Goal: Task Accomplishment & Management: Manage account settings

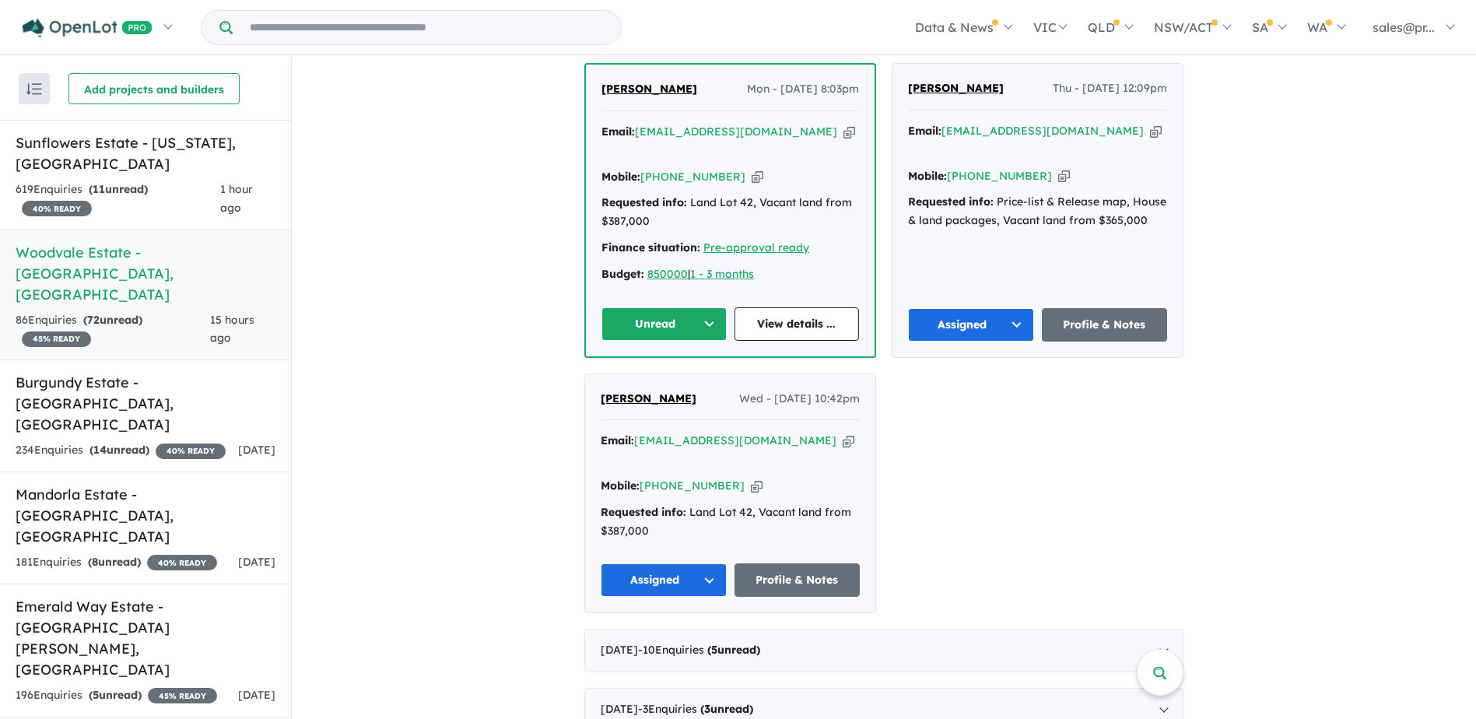
scroll to position [778, 0]
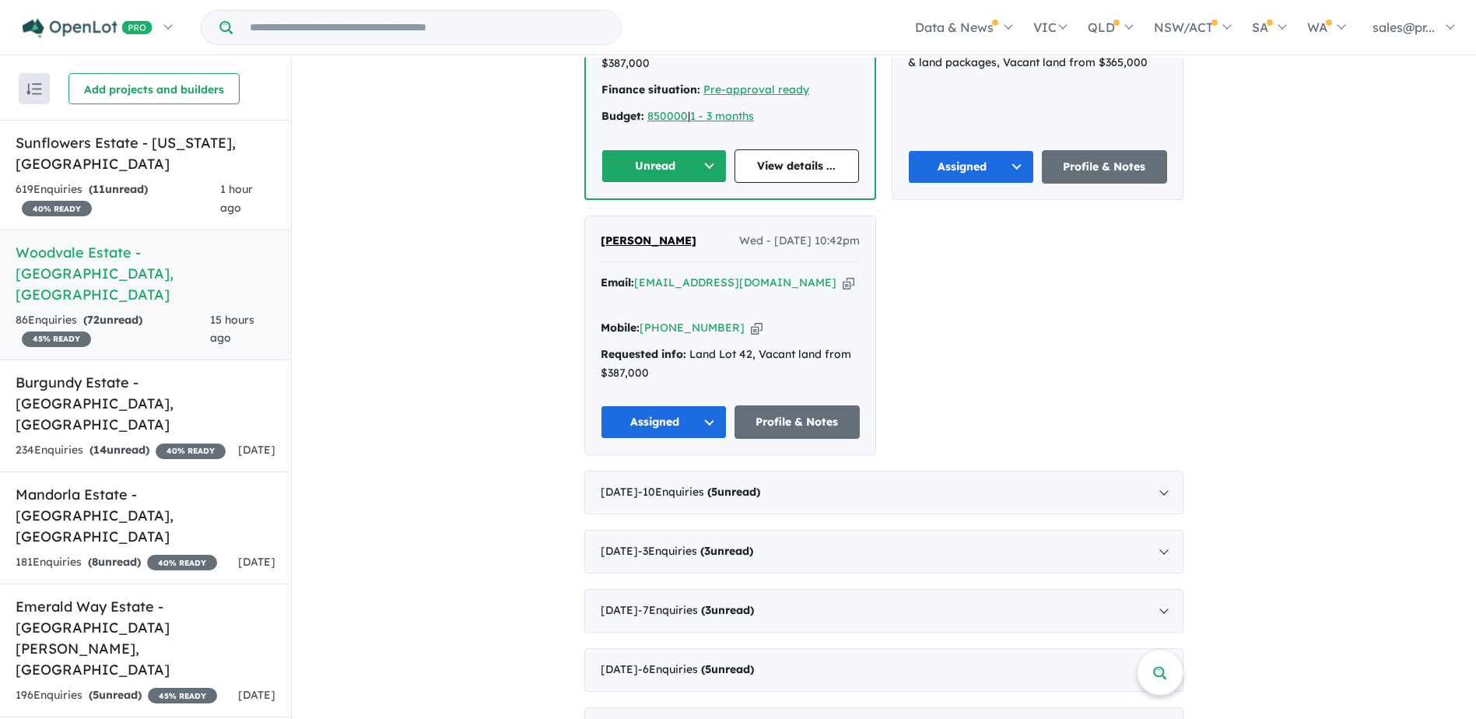
click at [708, 149] on button "Unread" at bounding box center [663, 165] width 125 height 33
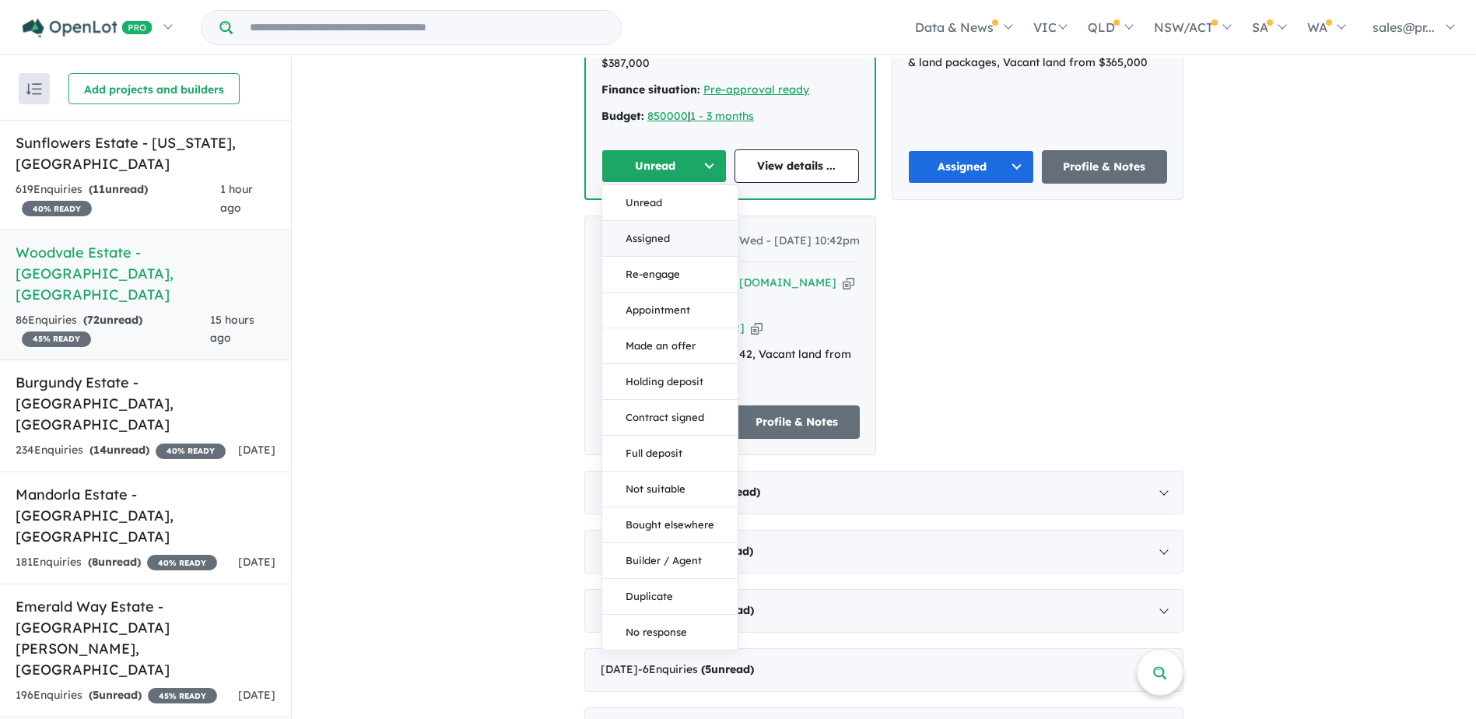
click at [674, 222] on button "Assigned" at bounding box center [669, 239] width 135 height 36
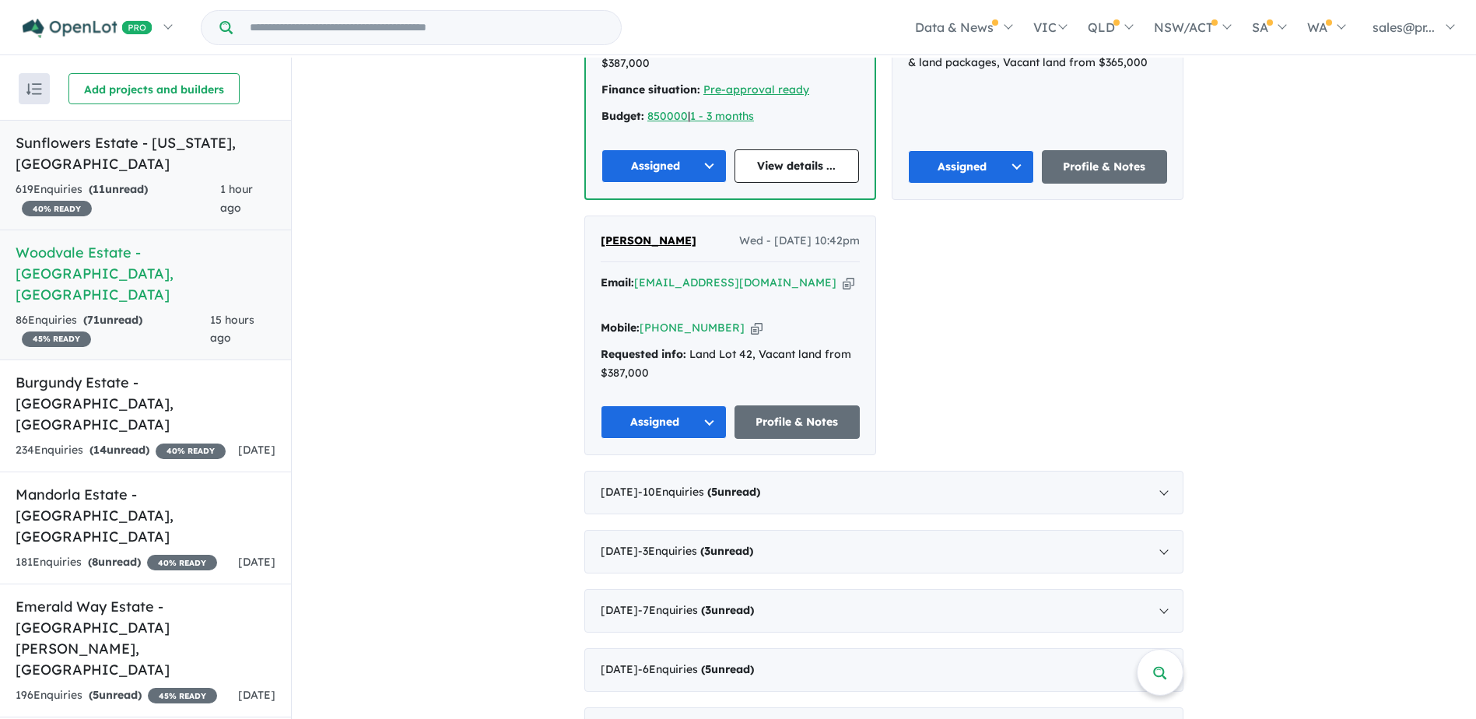
click at [172, 148] on h5 "Sunflowers Estate - [US_STATE] , [GEOGRAPHIC_DATA]" at bounding box center [146, 153] width 260 height 42
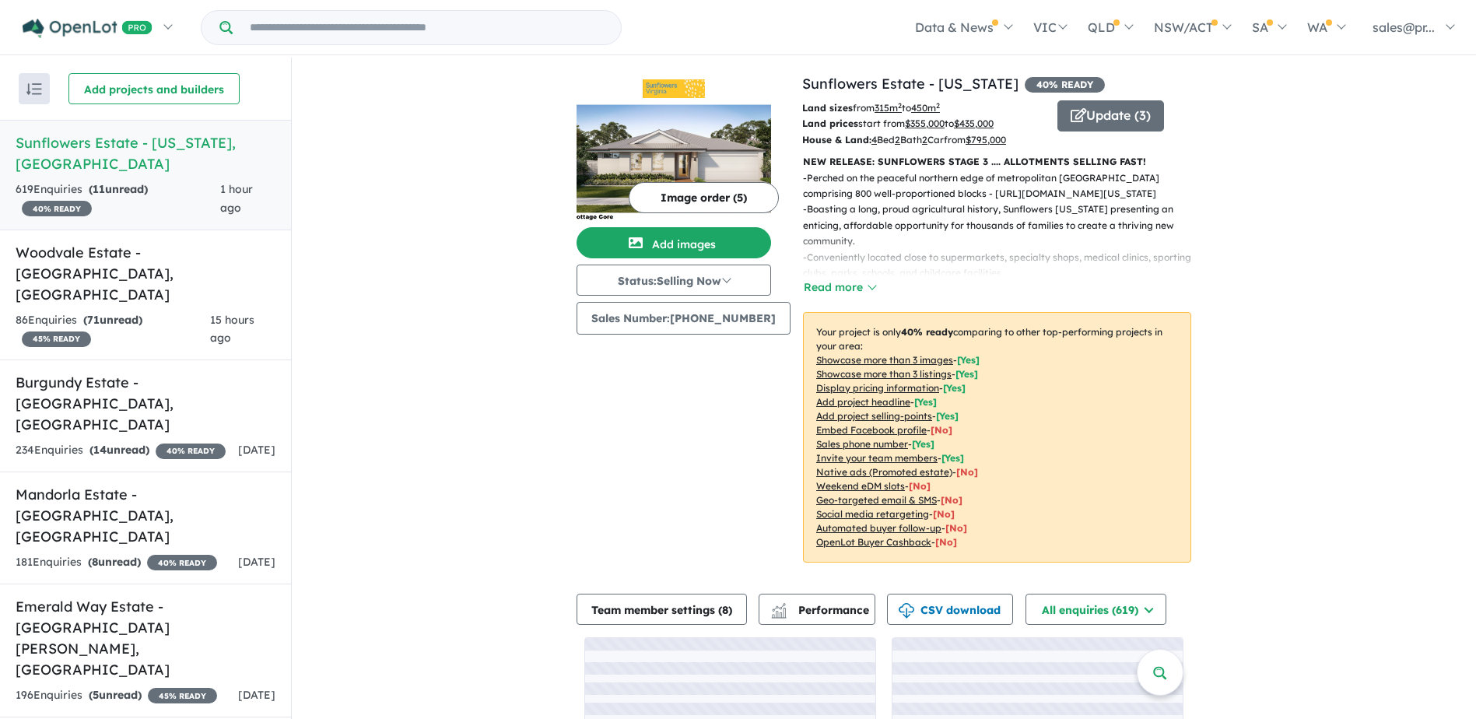
click at [172, 149] on h5 "Sunflowers Estate - [US_STATE] , [GEOGRAPHIC_DATA]" at bounding box center [146, 153] width 260 height 42
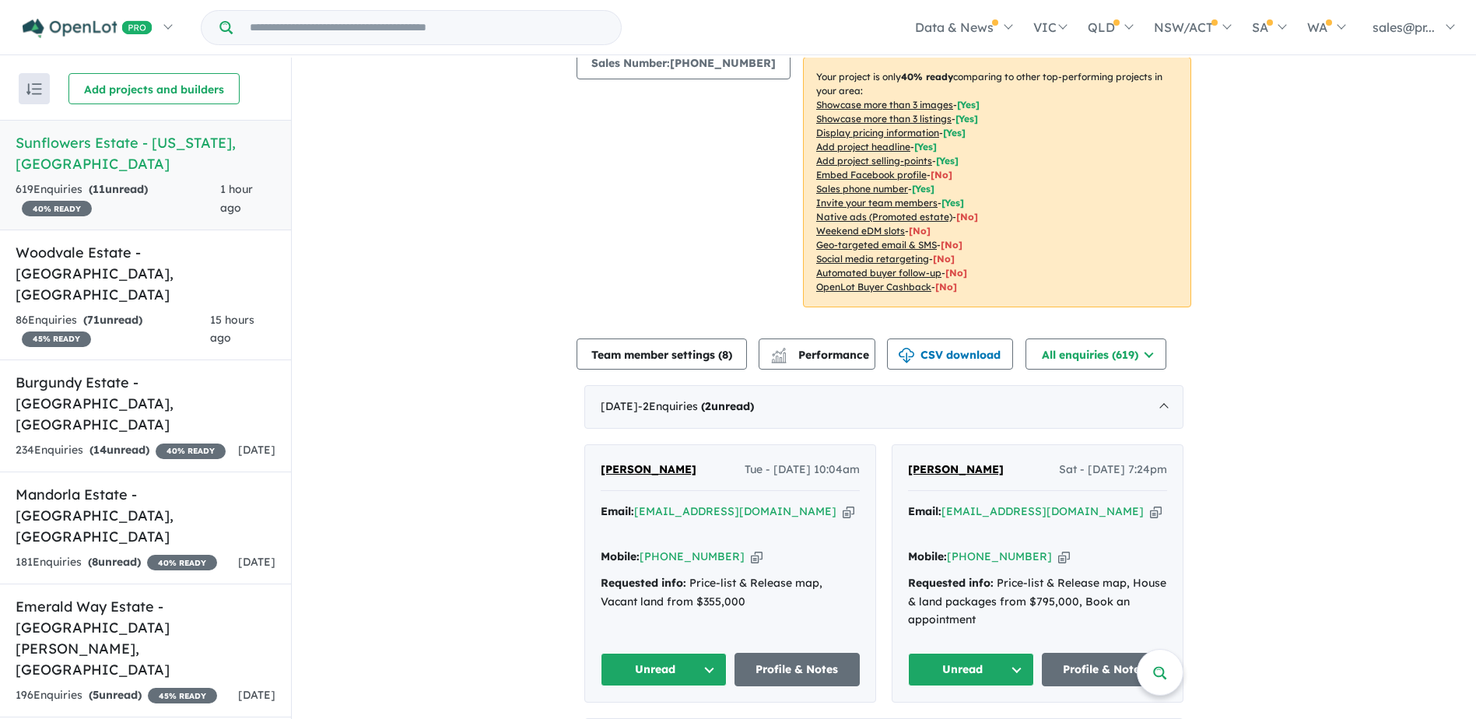
scroll to position [467, 0]
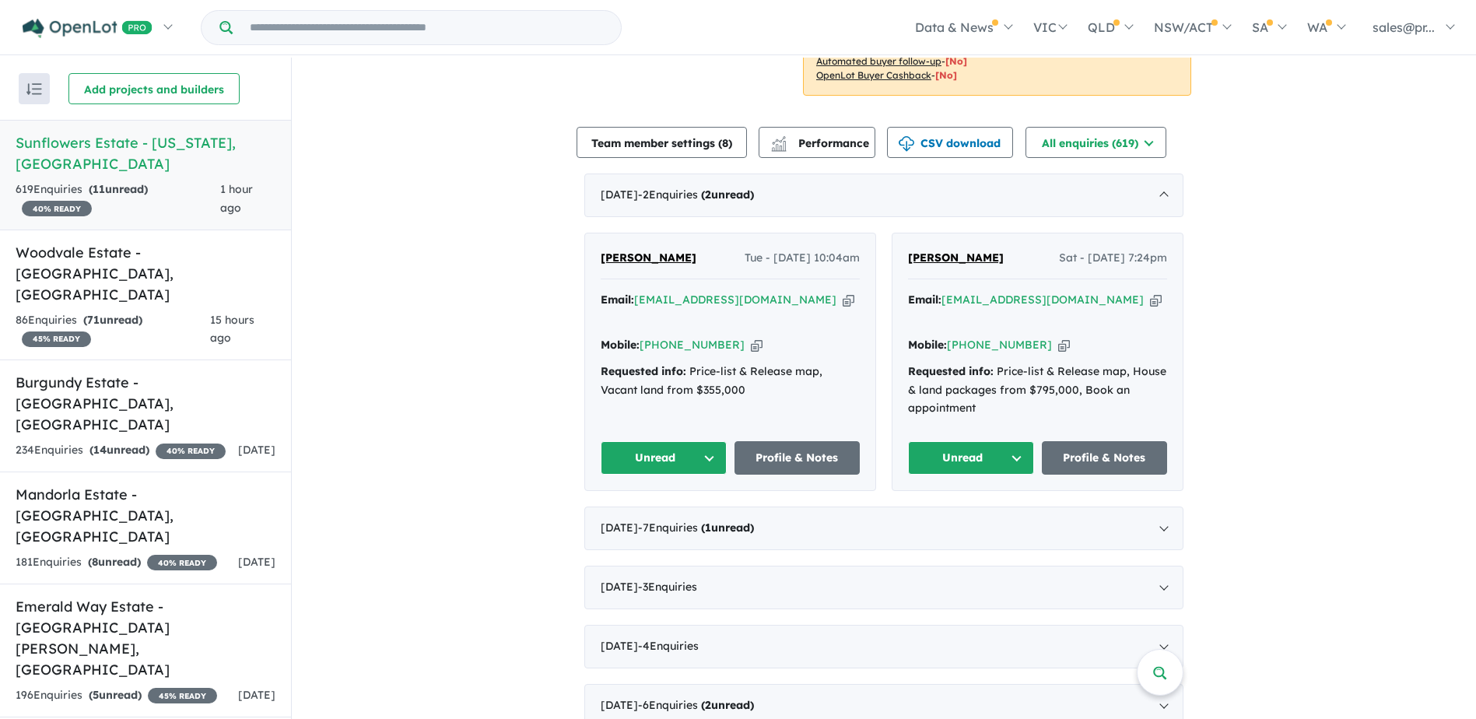
click at [704, 445] on button "Unread" at bounding box center [663, 457] width 126 height 33
click at [666, 513] on button "Assigned" at bounding box center [668, 531] width 135 height 36
click at [1014, 441] on button "Unread" at bounding box center [971, 457] width 126 height 33
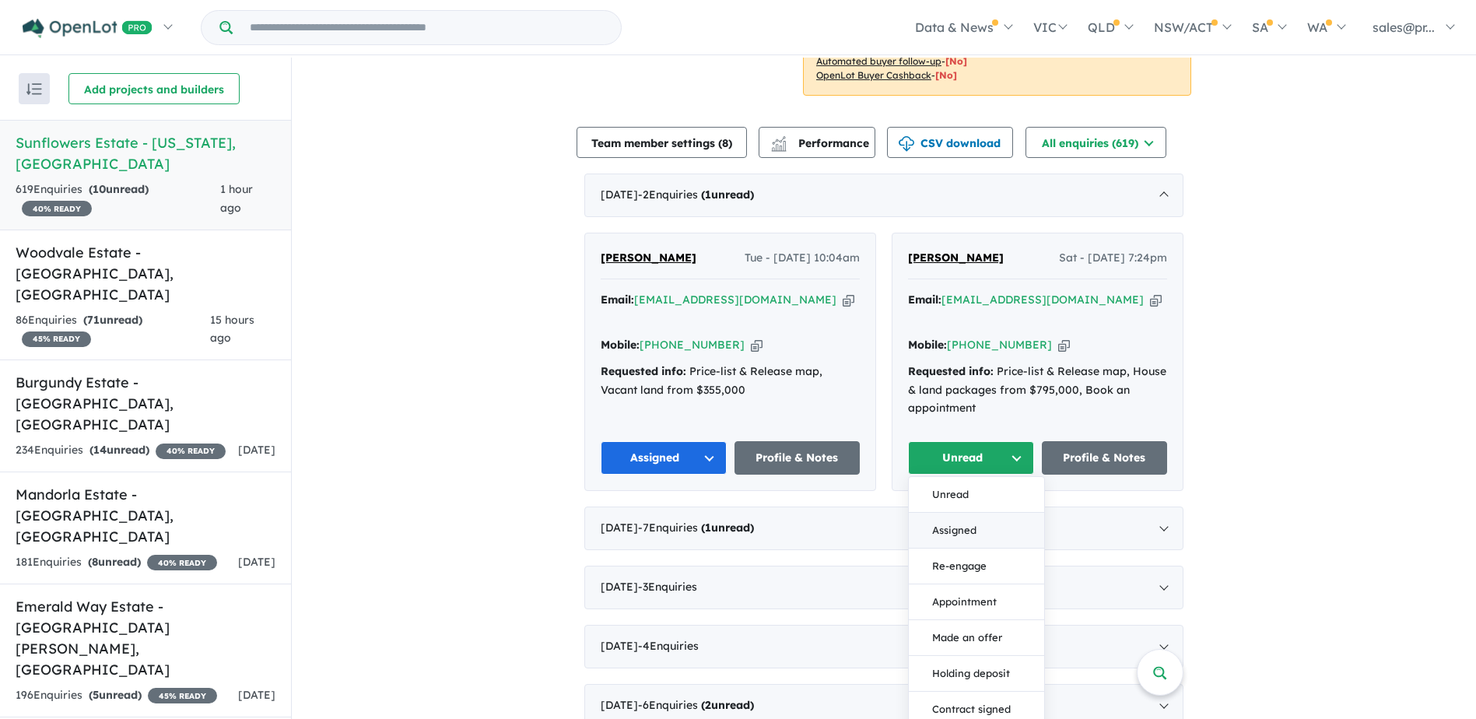
click at [968, 513] on button "Assigned" at bounding box center [976, 531] width 135 height 36
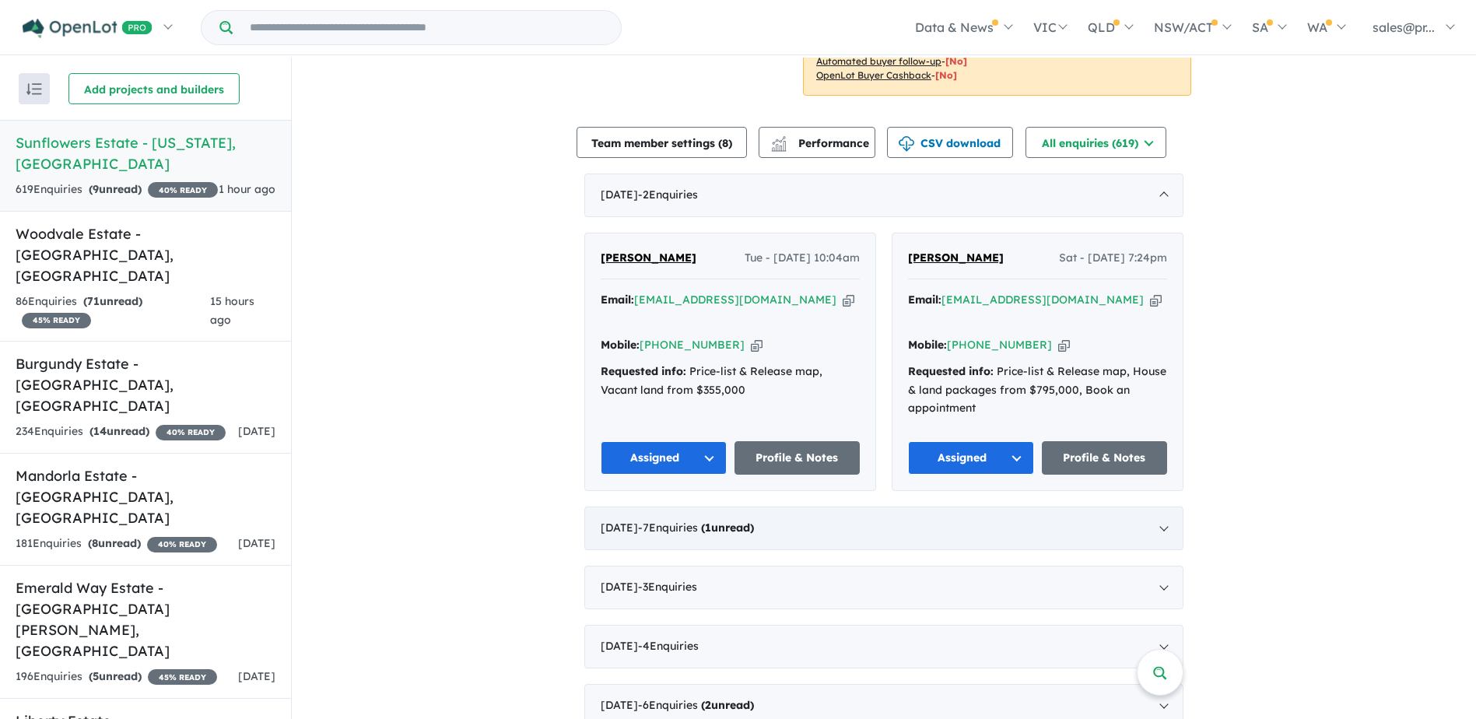
click at [1160, 514] on div "[DATE] - 7 Enquir ies ( 1 unread)" at bounding box center [883, 528] width 599 height 44
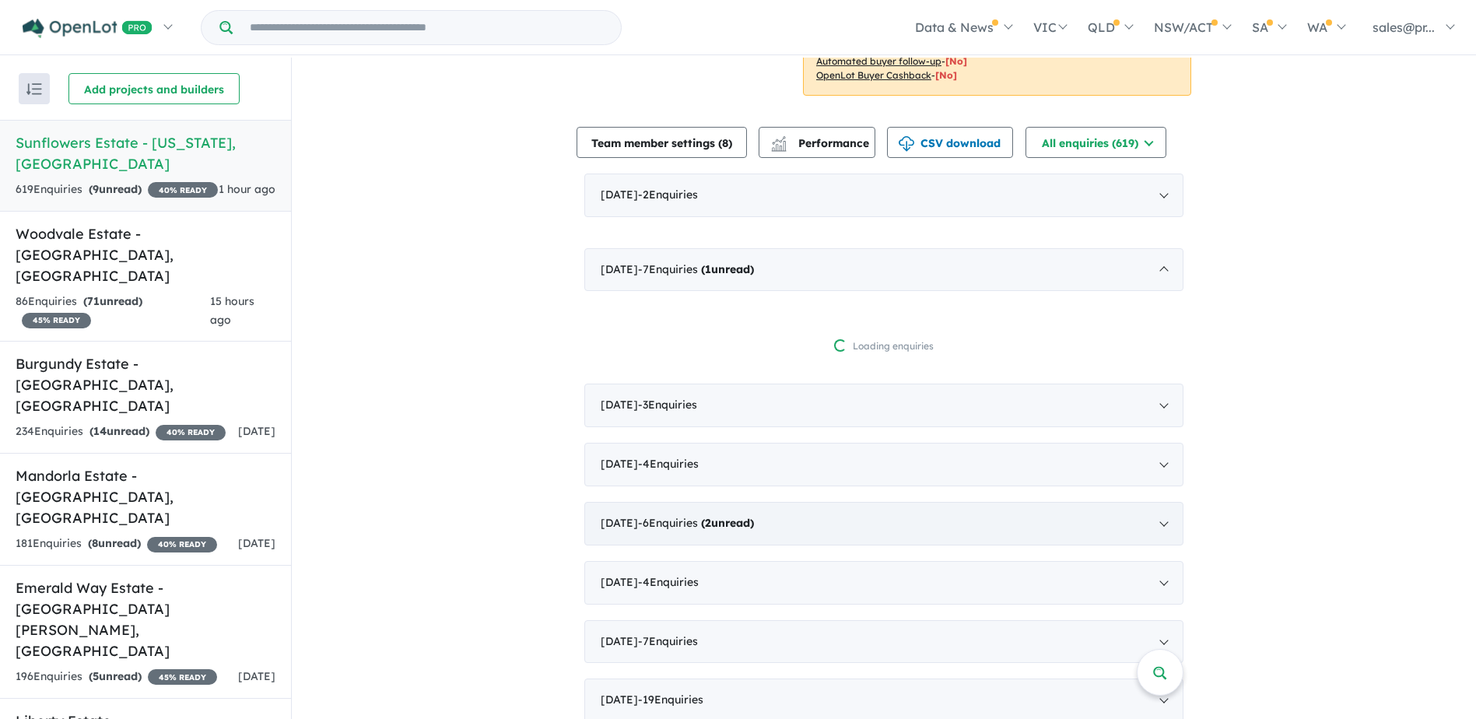
scroll to position [2, 0]
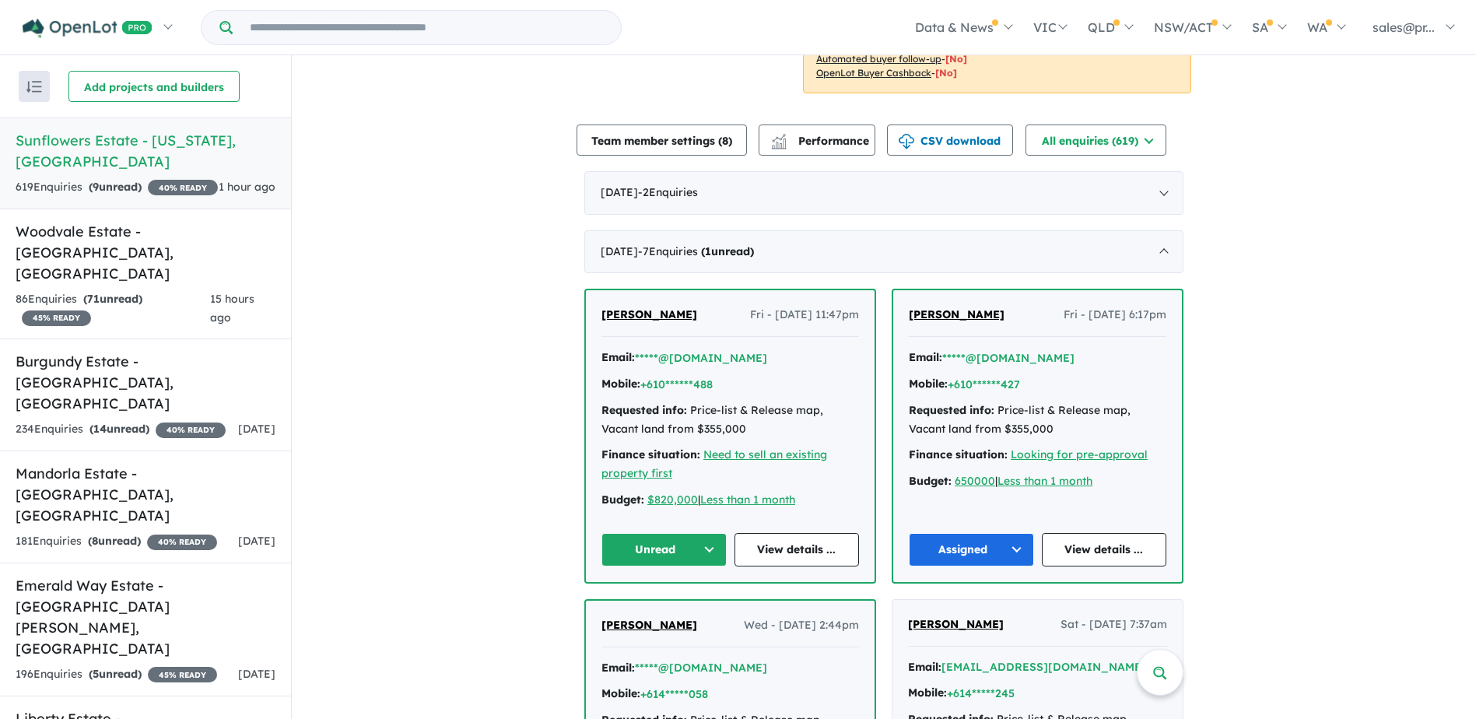
click at [711, 548] on button "Unread" at bounding box center [663, 549] width 125 height 33
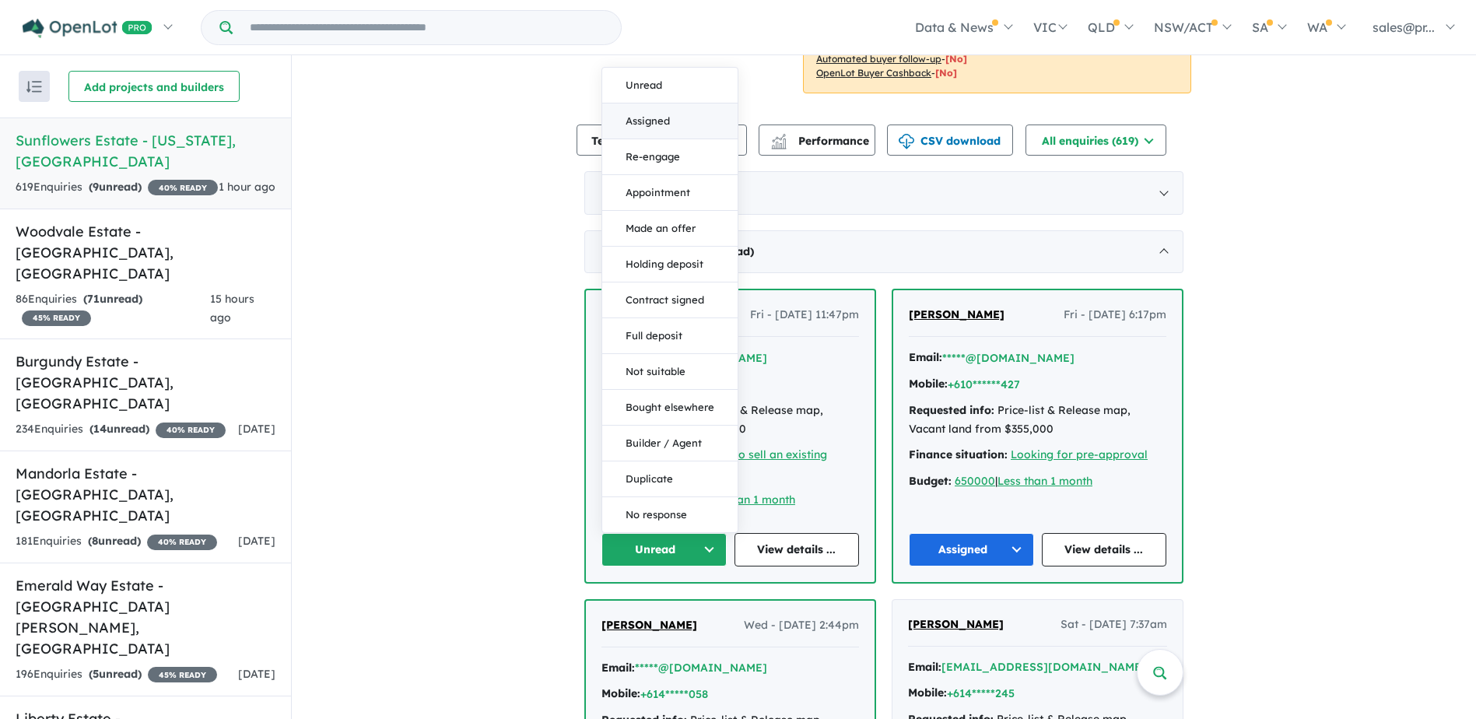
click at [634, 122] on button "Assigned" at bounding box center [669, 121] width 135 height 36
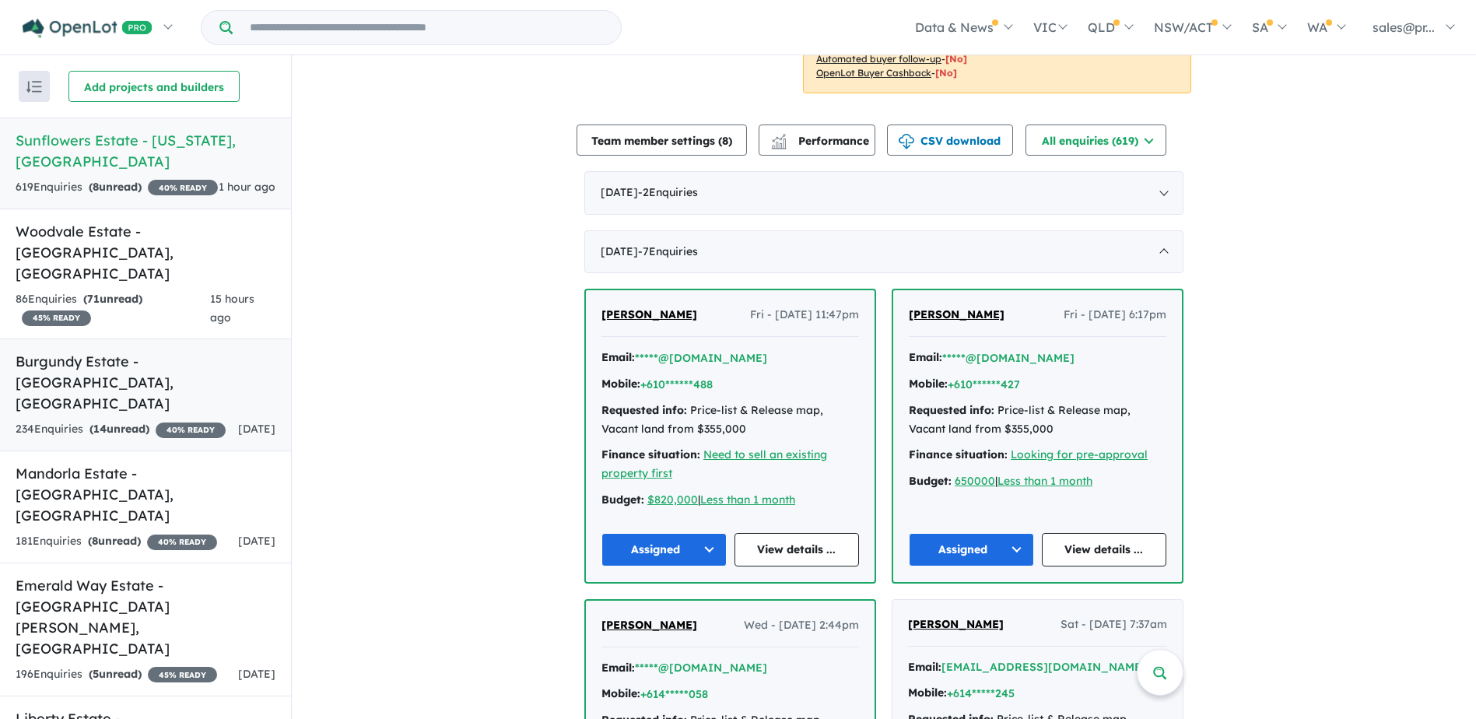
click at [82, 351] on h5 "Burgundy Estate - [GEOGRAPHIC_DATA] , [GEOGRAPHIC_DATA]" at bounding box center [146, 382] width 260 height 63
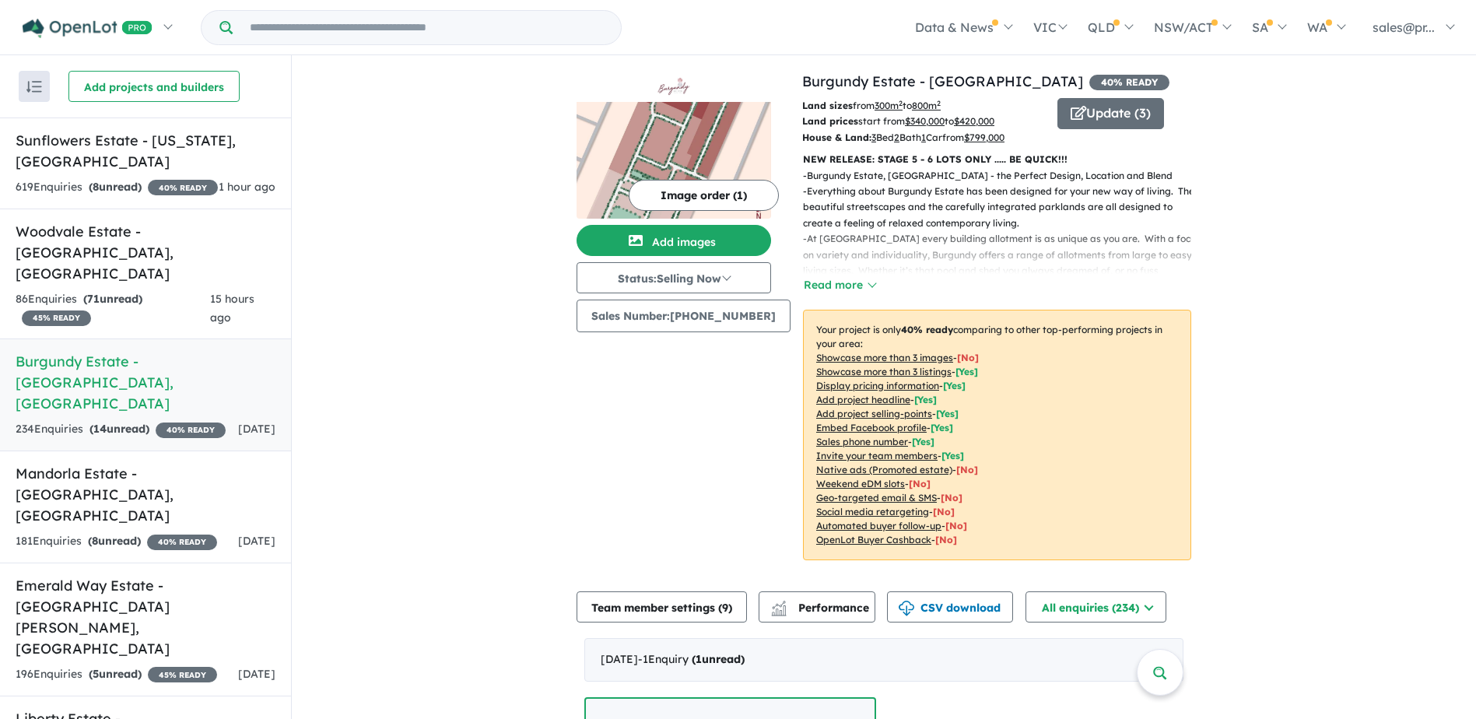
scroll to position [389, 0]
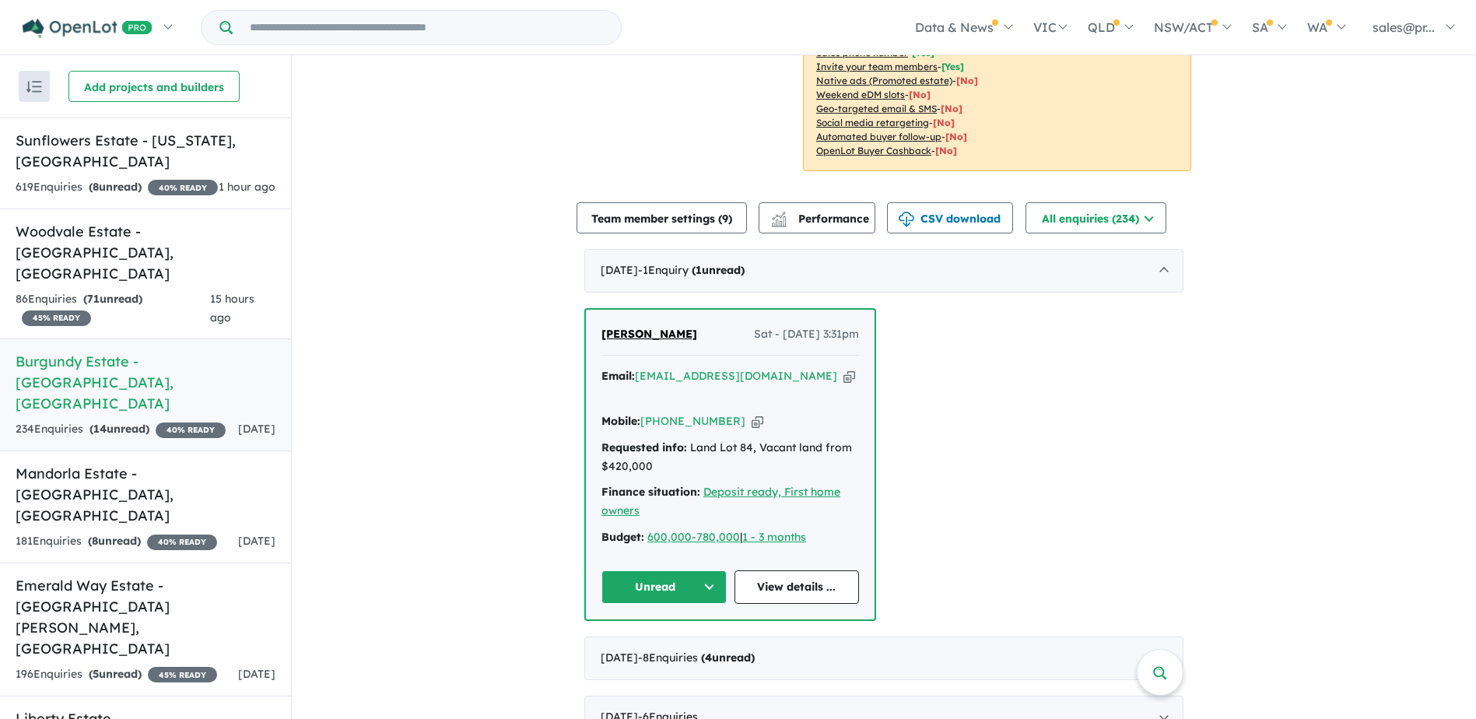
click at [704, 570] on button "Unread" at bounding box center [663, 586] width 125 height 33
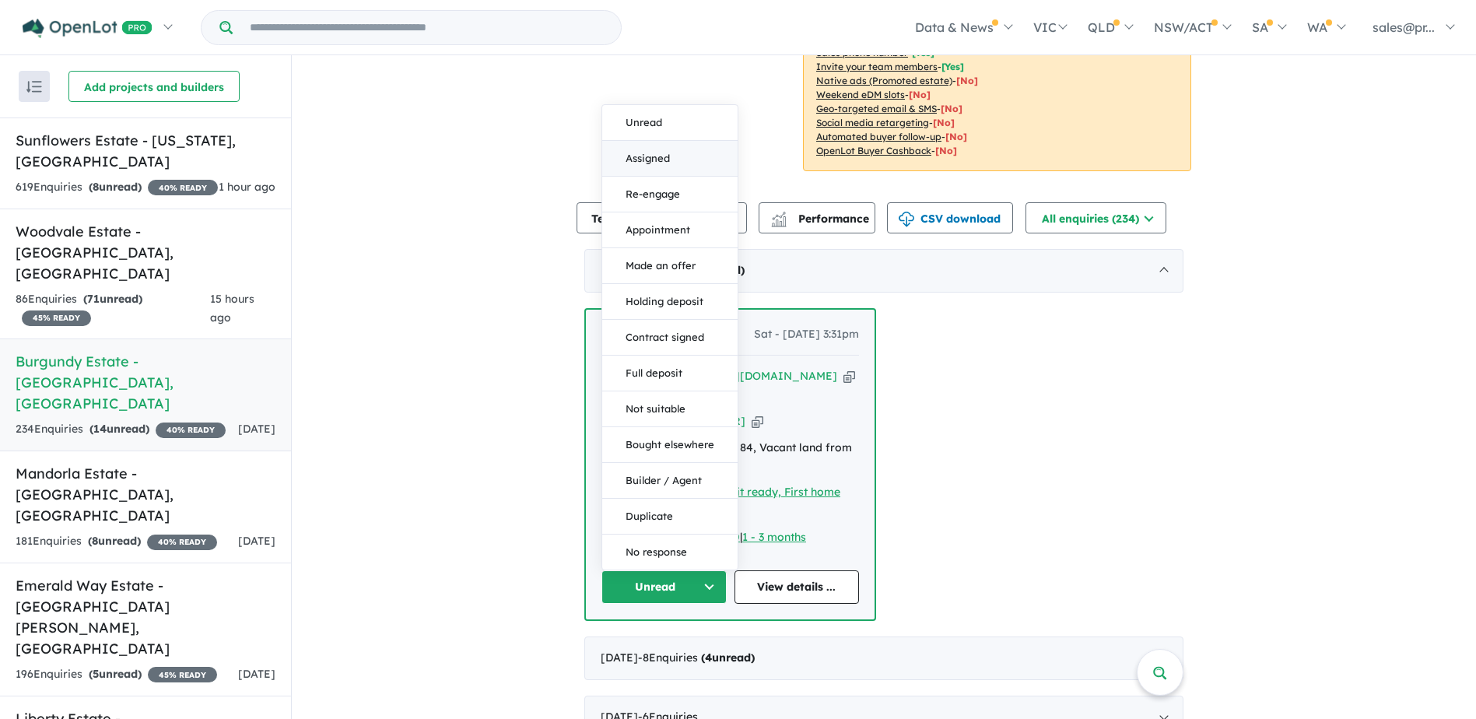
click at [663, 145] on button "Assigned" at bounding box center [669, 159] width 135 height 36
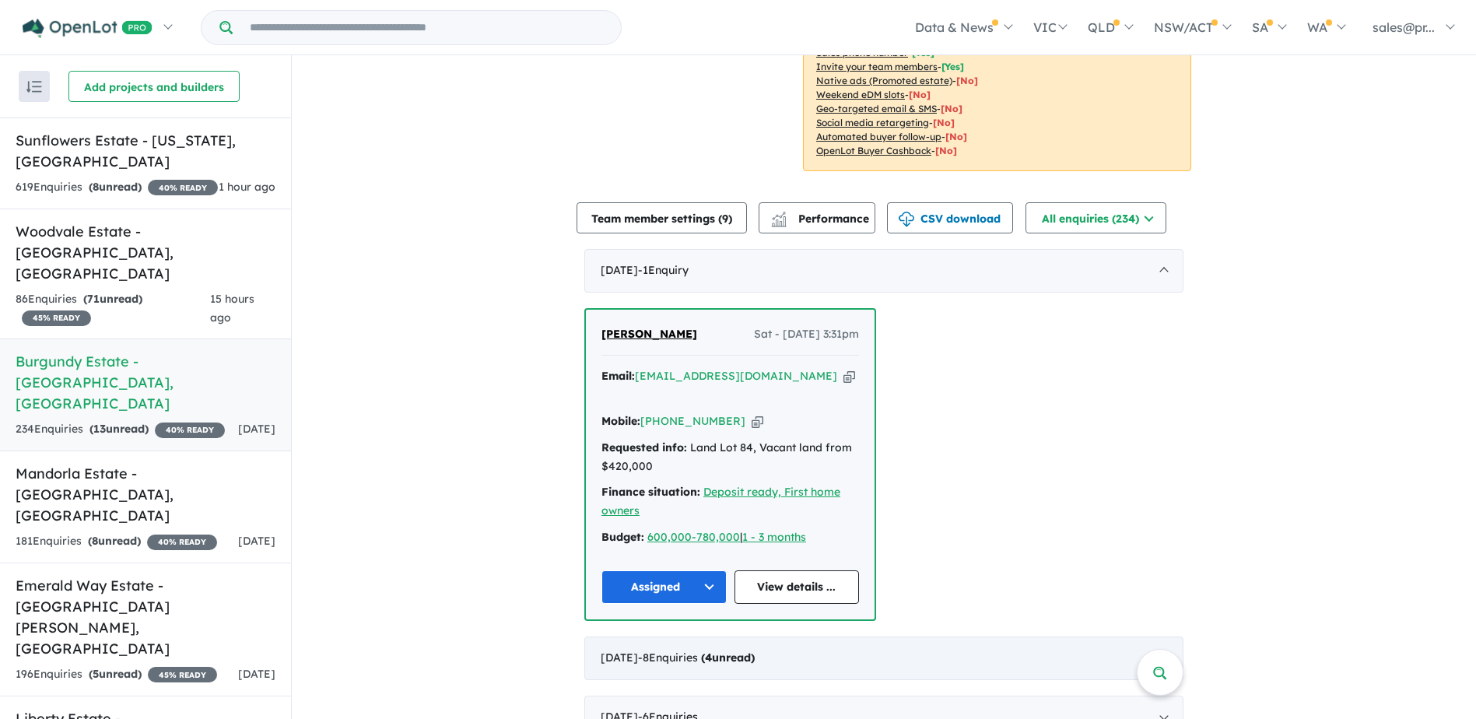
click at [832, 636] on div "[DATE] - 8 Enquir ies ( 4 unread)" at bounding box center [883, 658] width 599 height 44
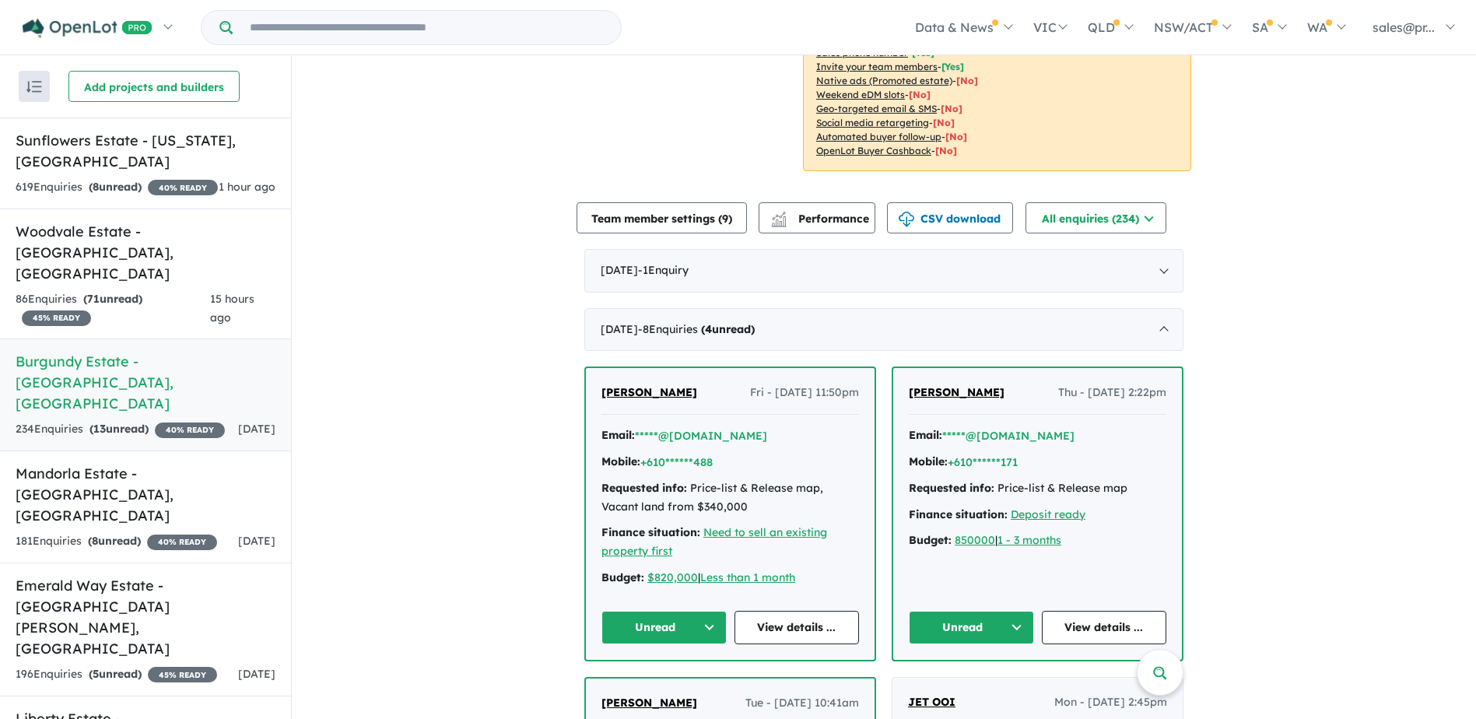
click at [710, 625] on button "Unread" at bounding box center [663, 627] width 125 height 33
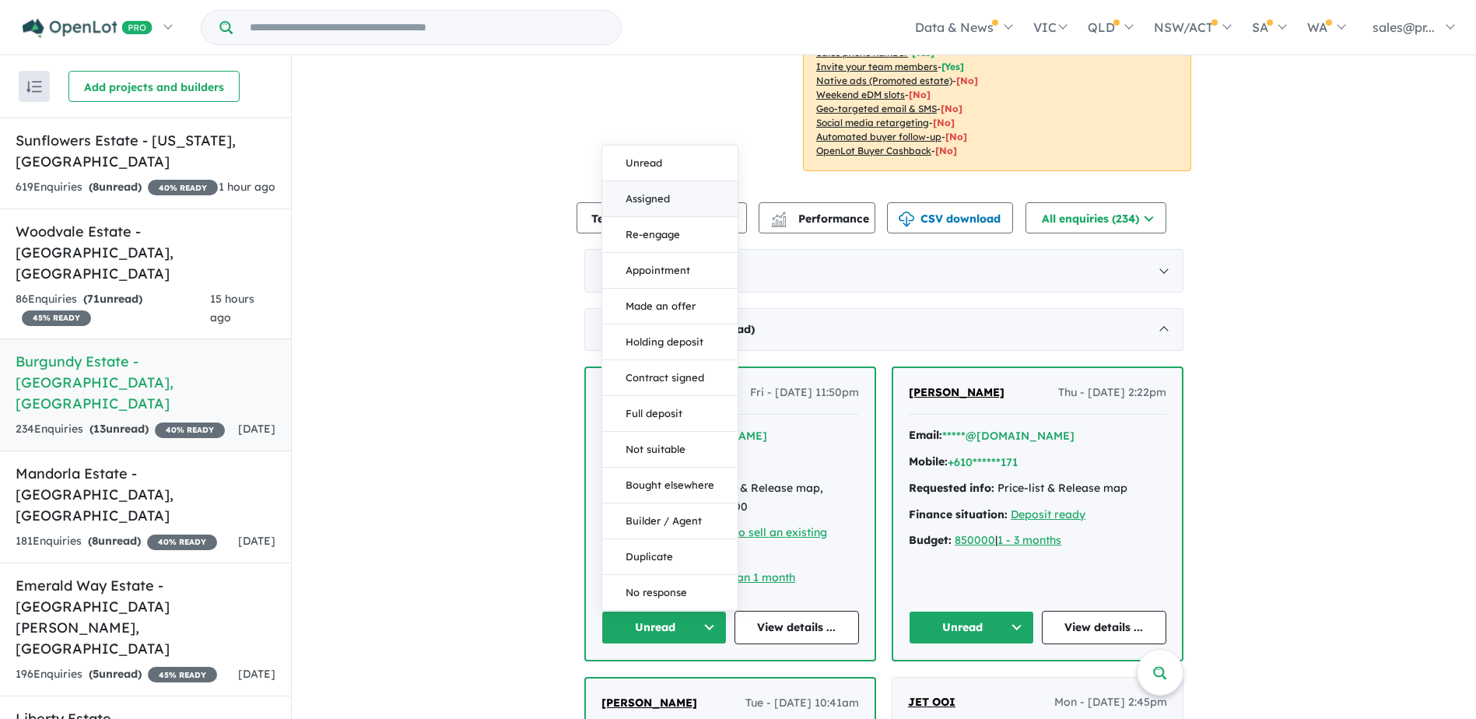
click at [646, 201] on button "Assigned" at bounding box center [669, 199] width 135 height 36
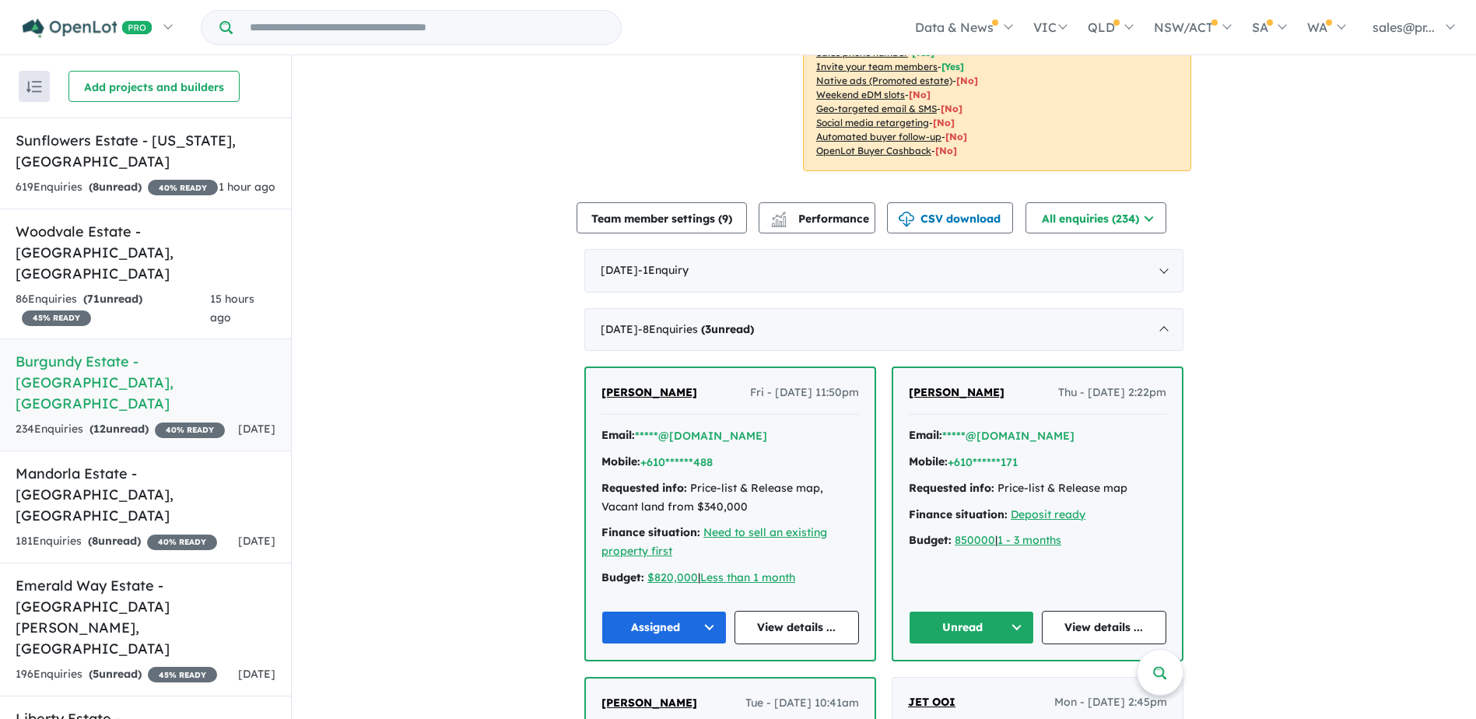
click at [1003, 627] on button "Unread" at bounding box center [971, 627] width 125 height 33
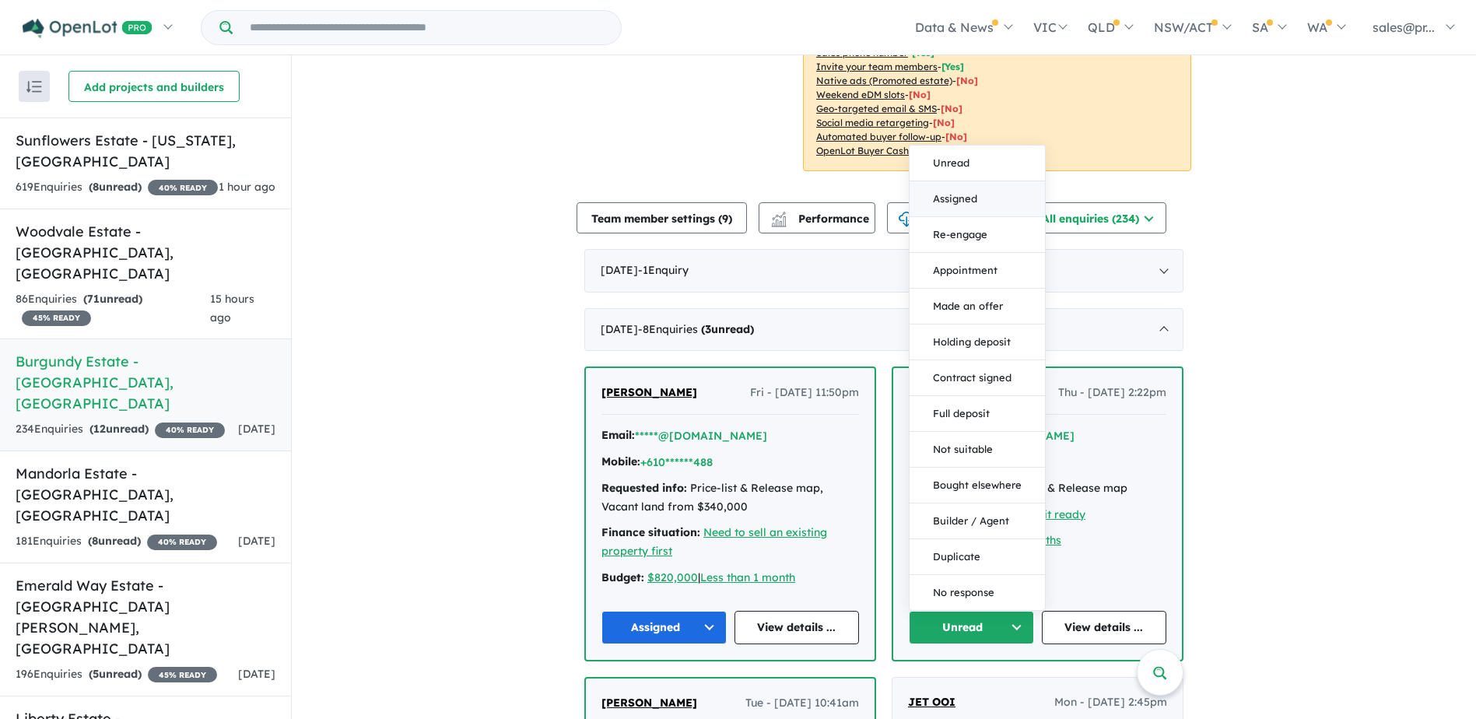
click at [965, 197] on button "Assigned" at bounding box center [976, 199] width 135 height 36
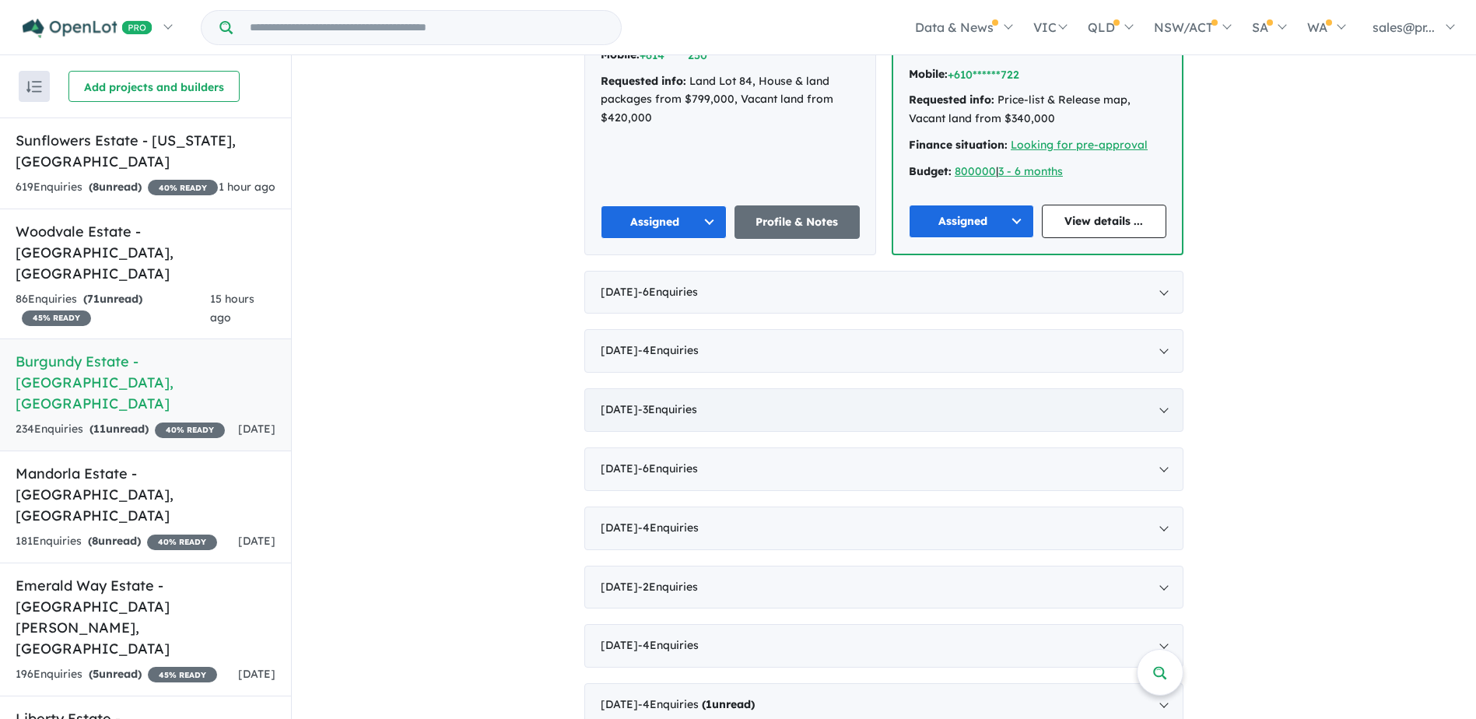
scroll to position [1167, 0]
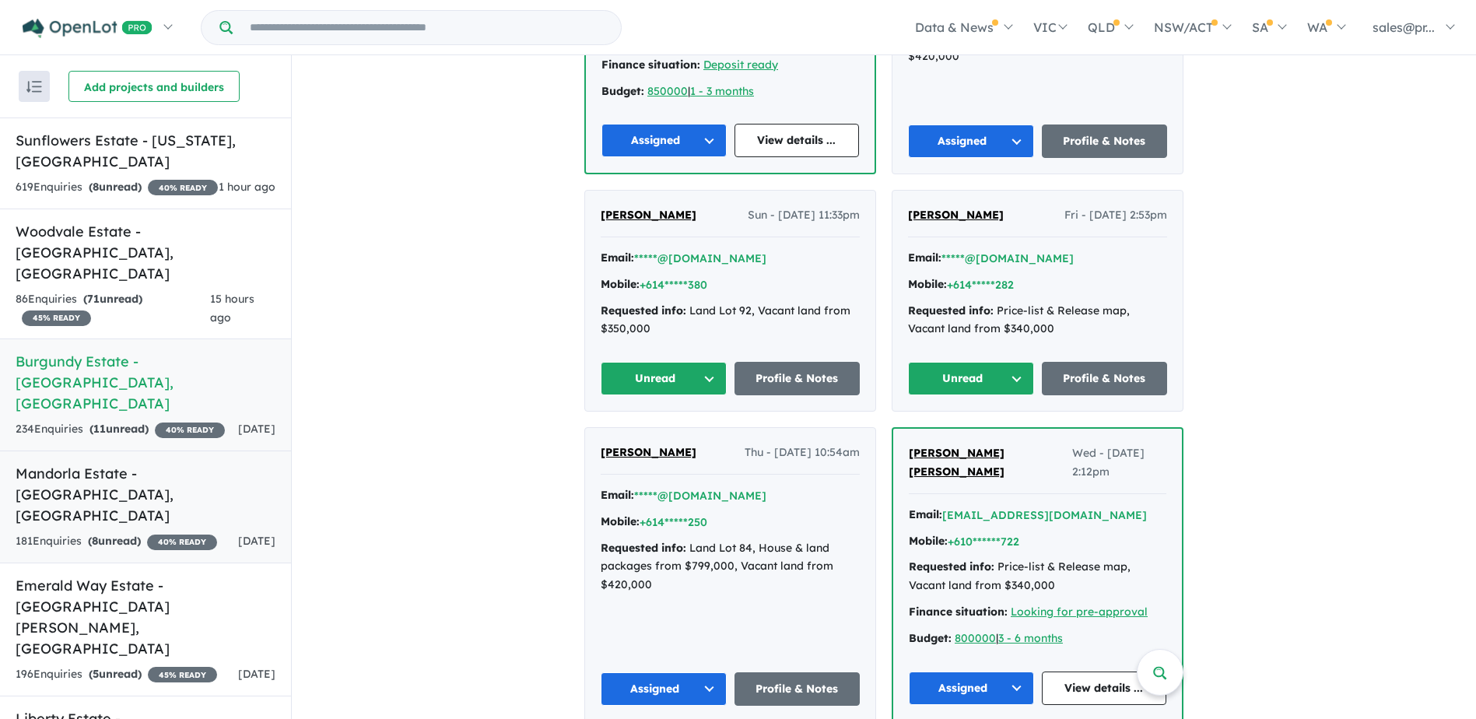
click at [53, 463] on h5 "Mandorla Estate - [GEOGRAPHIC_DATA][PERSON_NAME][GEOGRAPHIC_DATA]" at bounding box center [146, 494] width 260 height 63
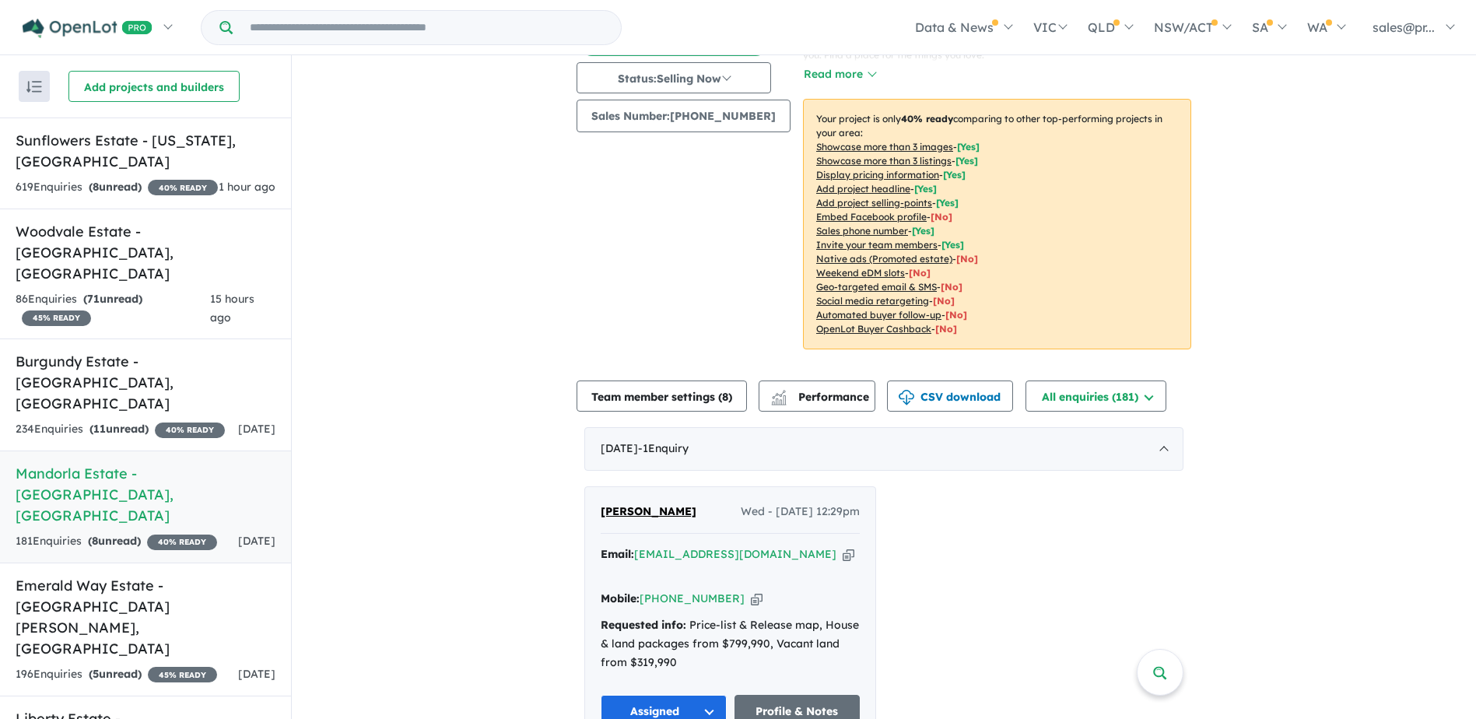
scroll to position [389, 0]
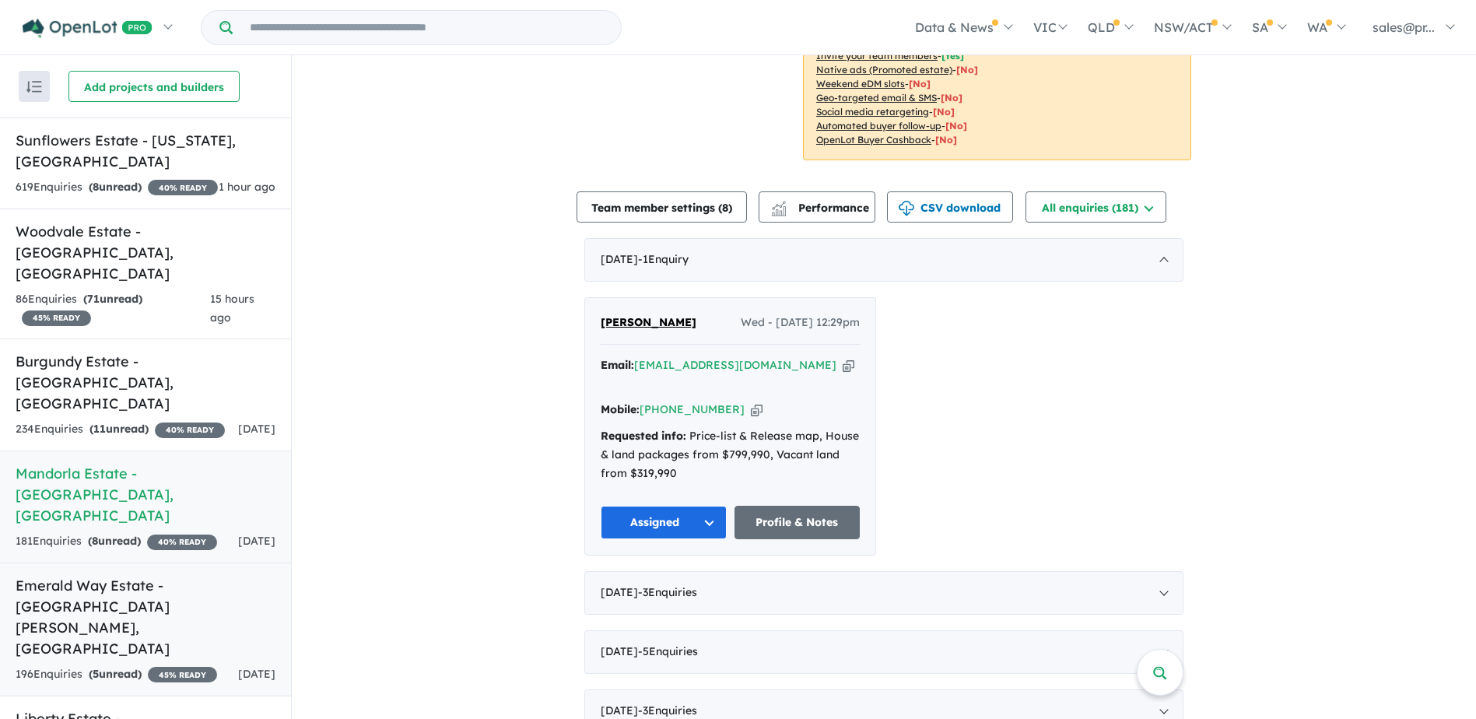
click at [82, 575] on h5 "[GEOGRAPHIC_DATA] - [GEOGRAPHIC_DATA][PERSON_NAME][GEOGRAPHIC_DATA]" at bounding box center [146, 617] width 260 height 84
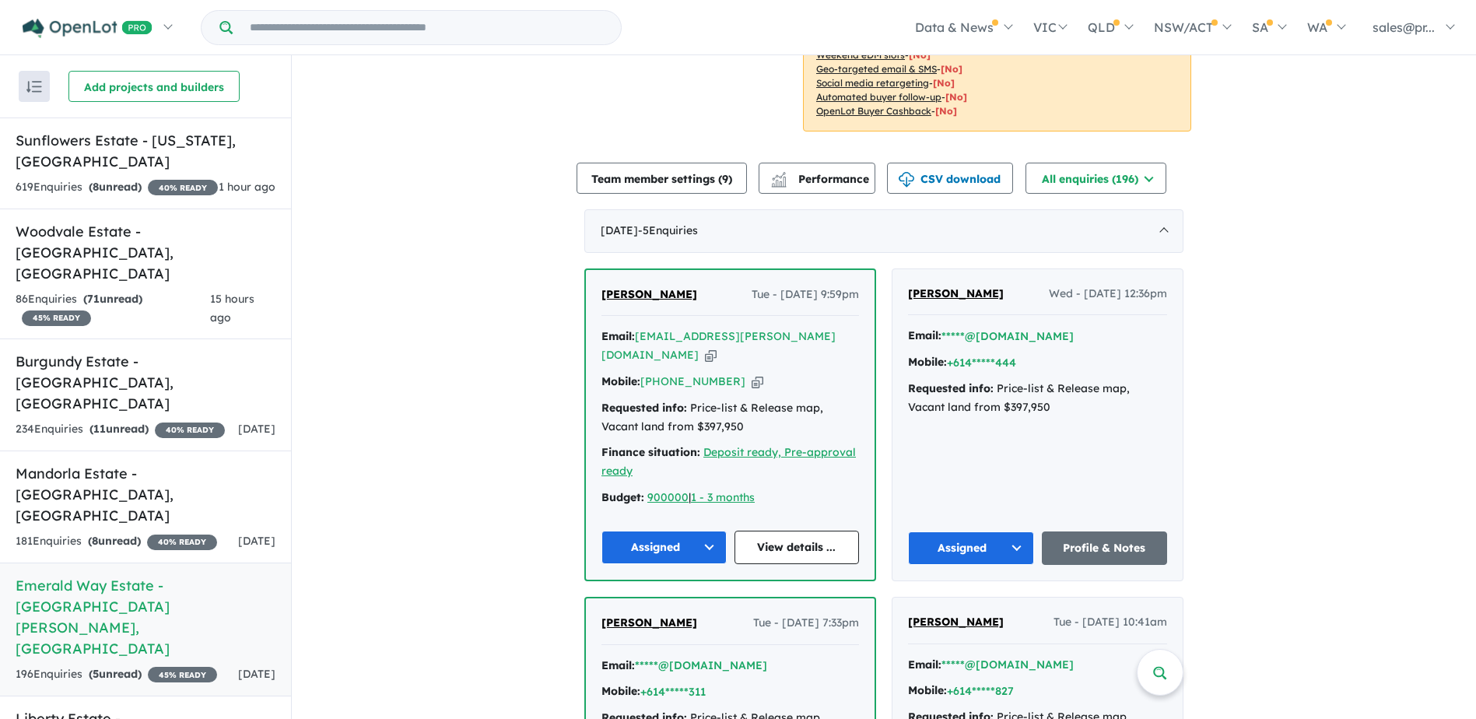
scroll to position [496, 0]
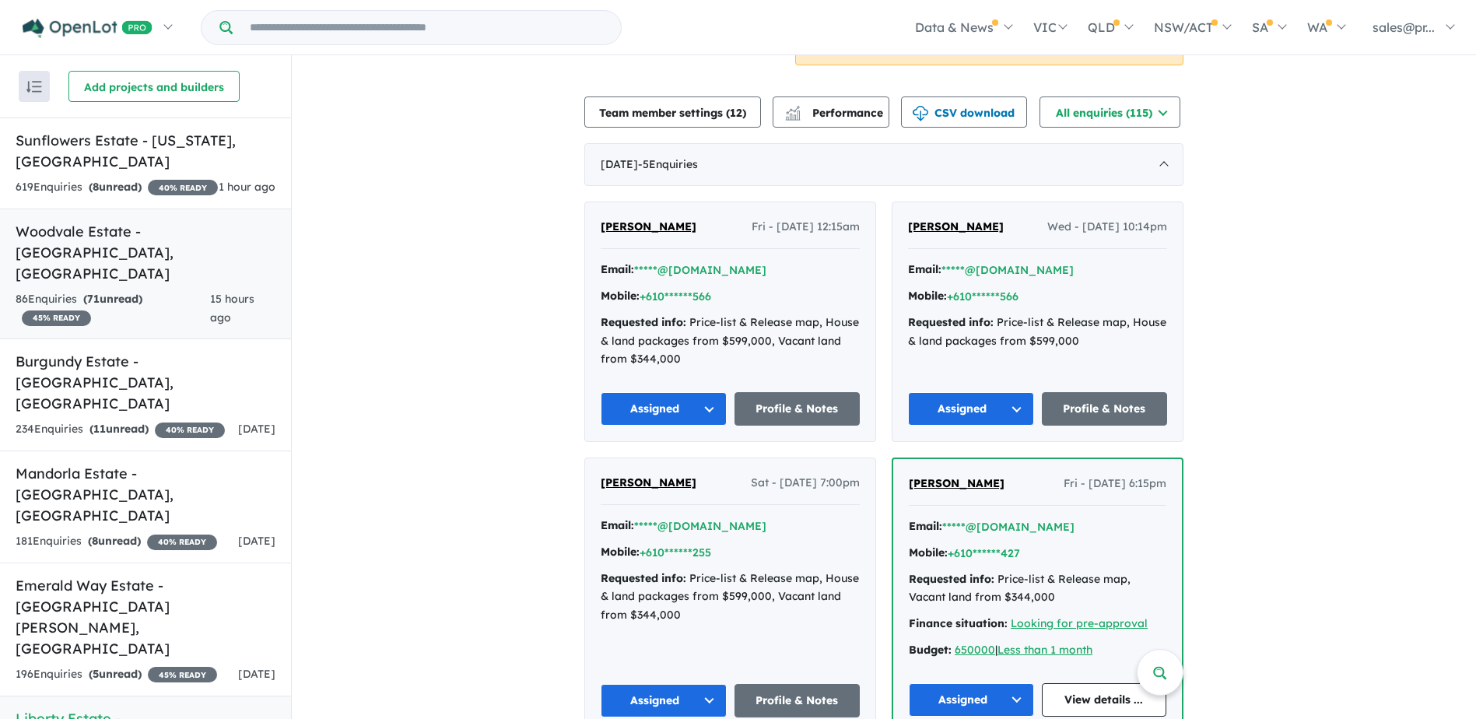
click at [141, 233] on h5 "Woodvale Estate - [GEOGRAPHIC_DATA] , [GEOGRAPHIC_DATA]" at bounding box center [146, 252] width 260 height 63
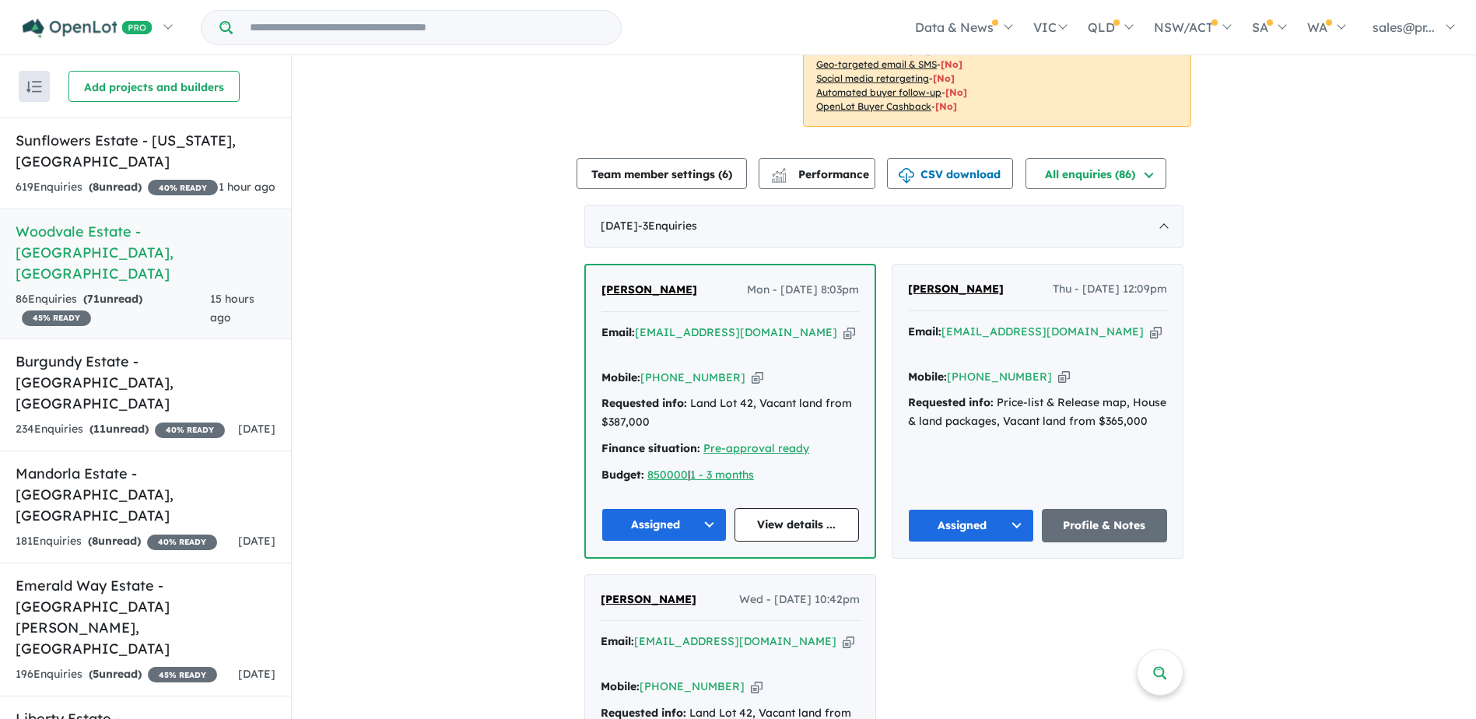
scroll to position [467, 0]
